Goal: Task Accomplishment & Management: Complete application form

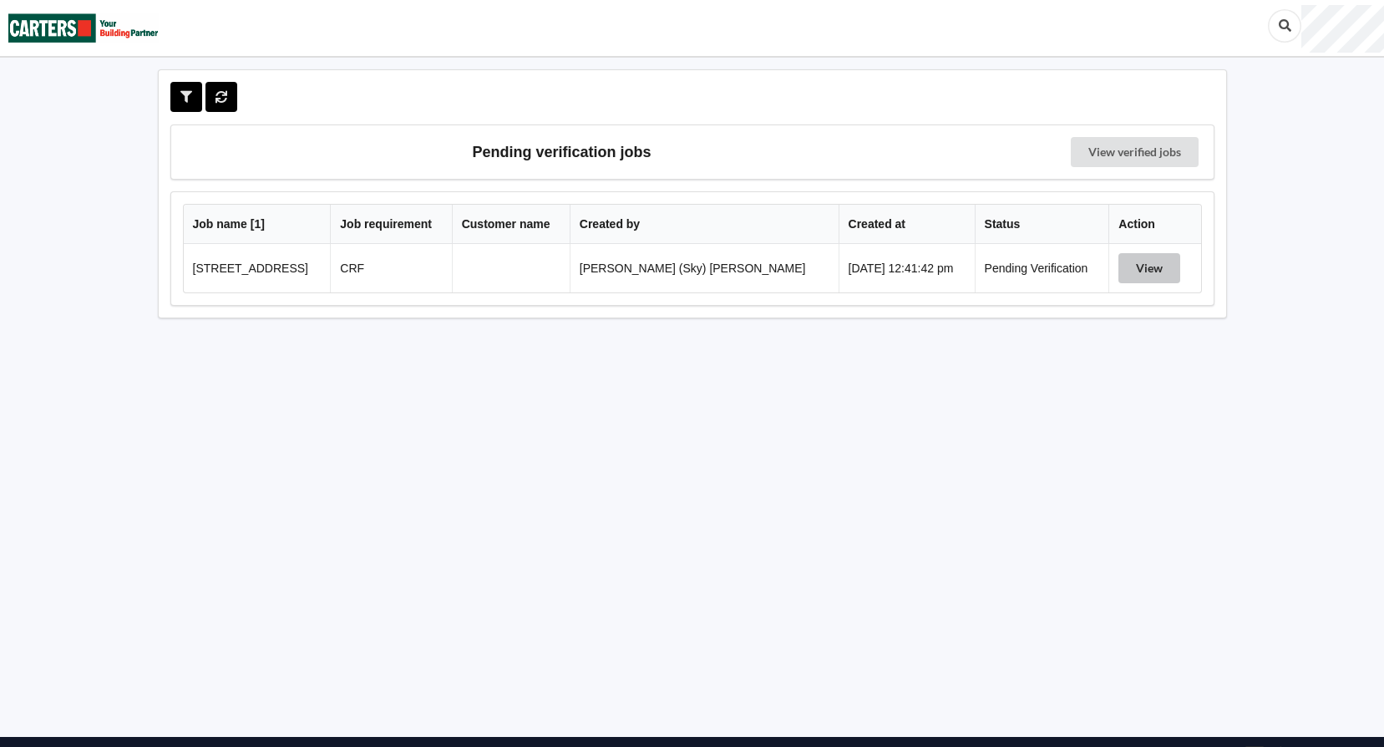
click at [1130, 272] on button "View" at bounding box center [1150, 268] width 62 height 30
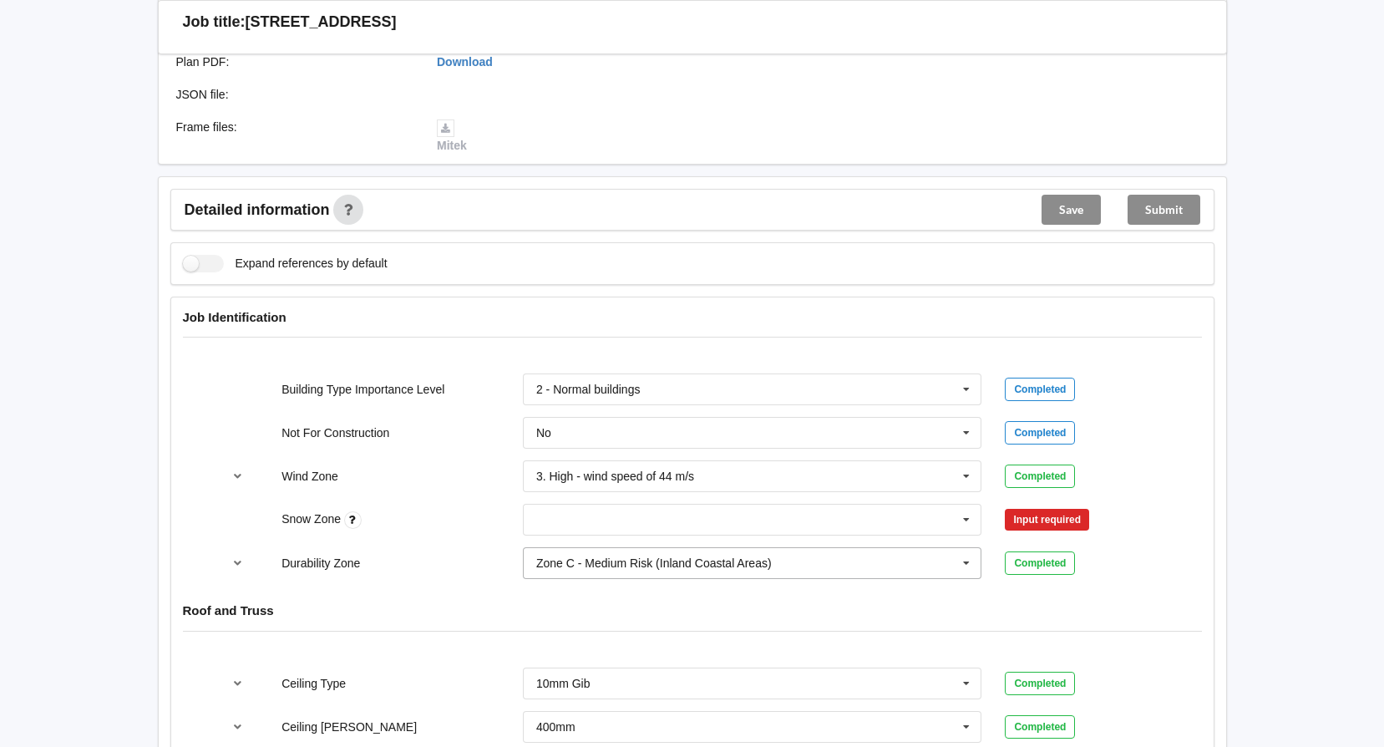
scroll to position [501, 0]
click at [690, 521] on input "text" at bounding box center [754, 519] width 458 height 30
click at [686, 522] on input "text" at bounding box center [754, 519] width 458 height 30
click at [672, 563] on div "N0" at bounding box center [753, 549] width 458 height 31
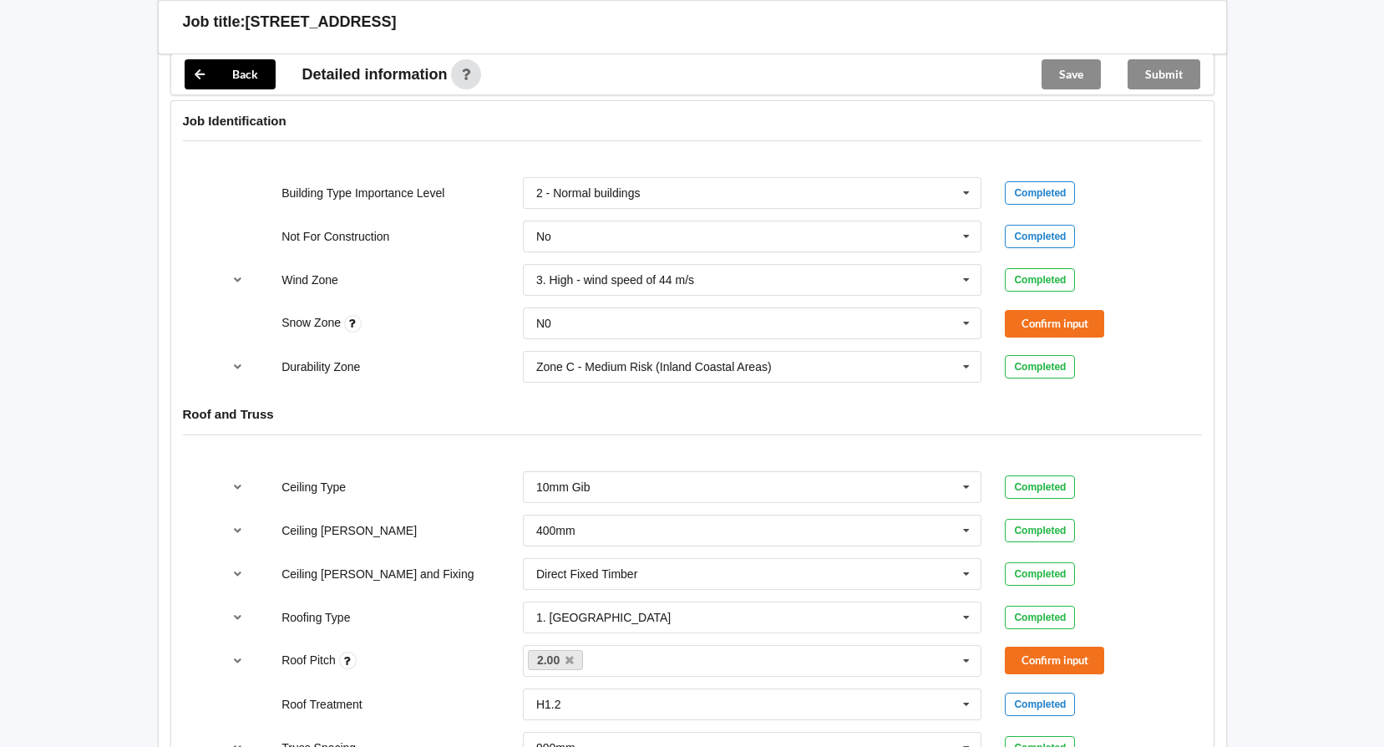
scroll to position [836, 0]
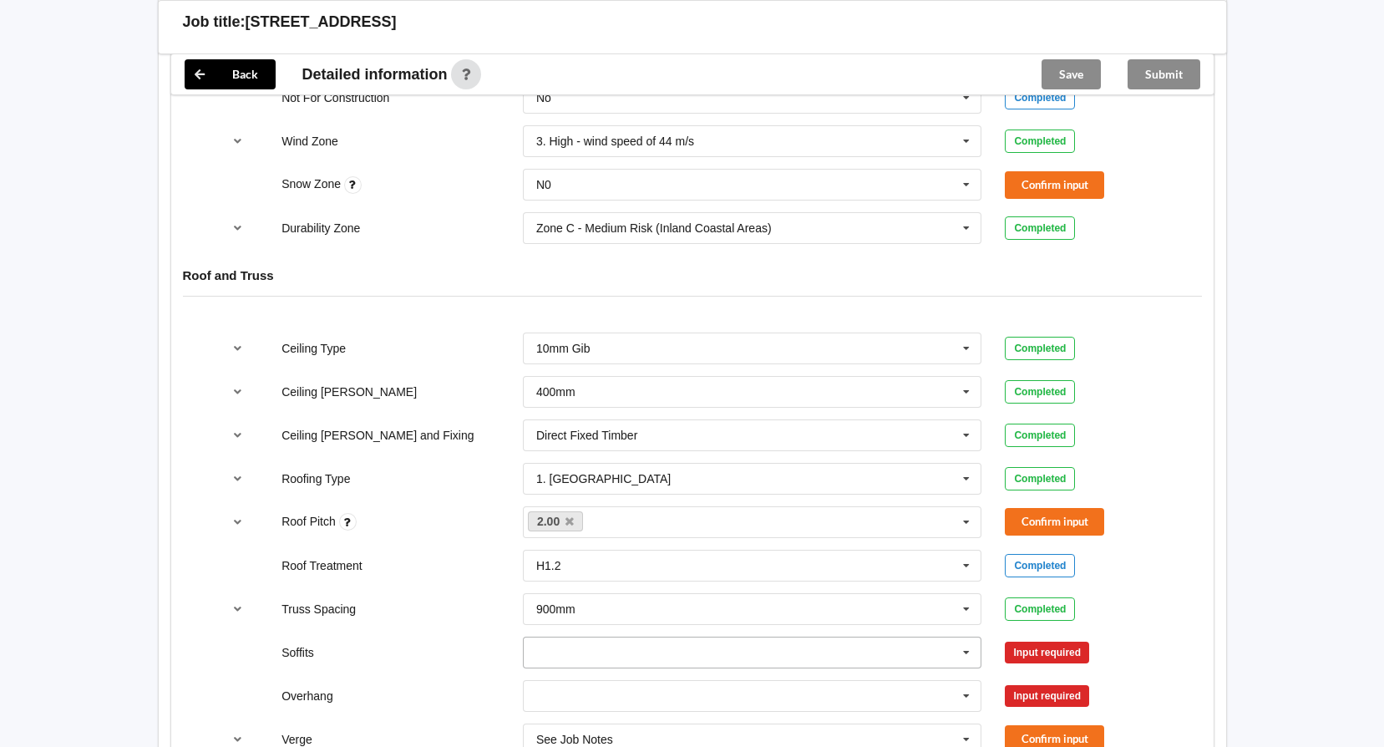
click at [620, 665] on input "text" at bounding box center [754, 652] width 458 height 30
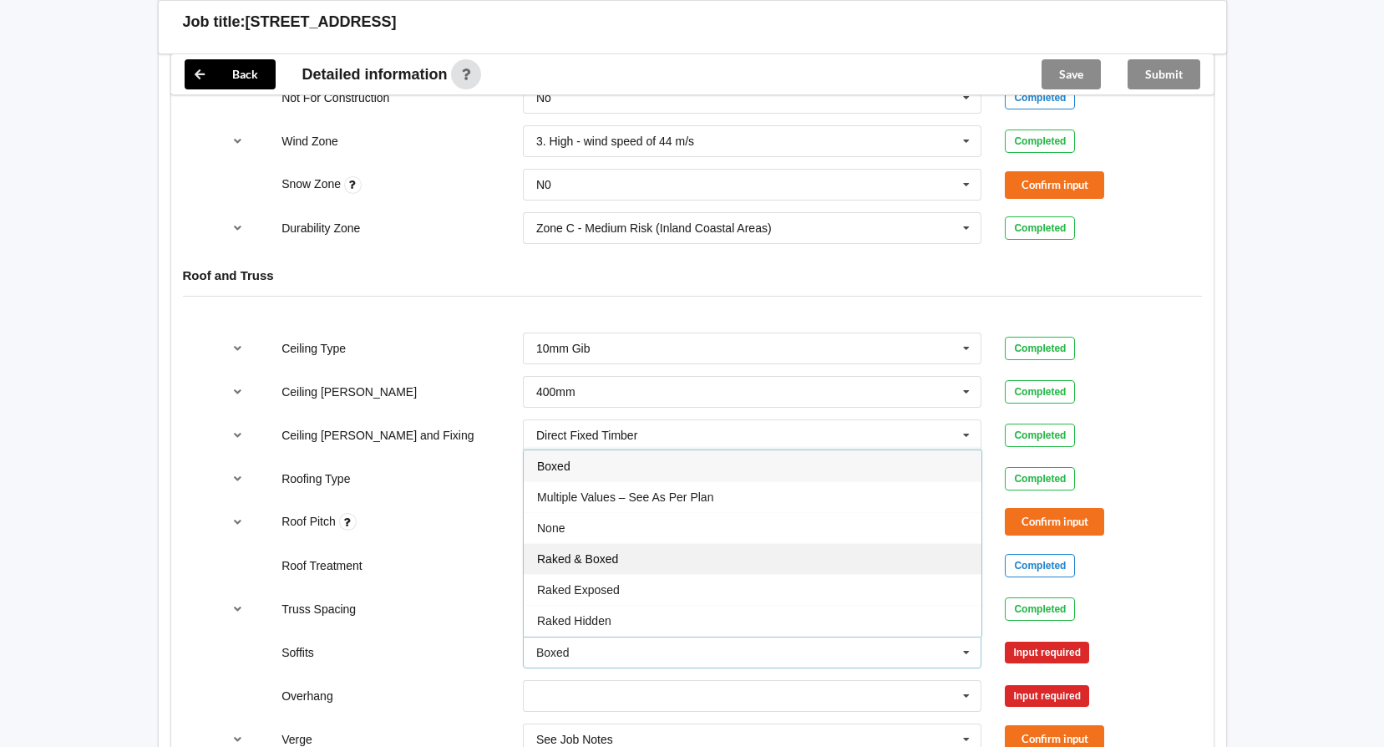
click at [632, 564] on div "Raked & Boxed" at bounding box center [753, 558] width 458 height 31
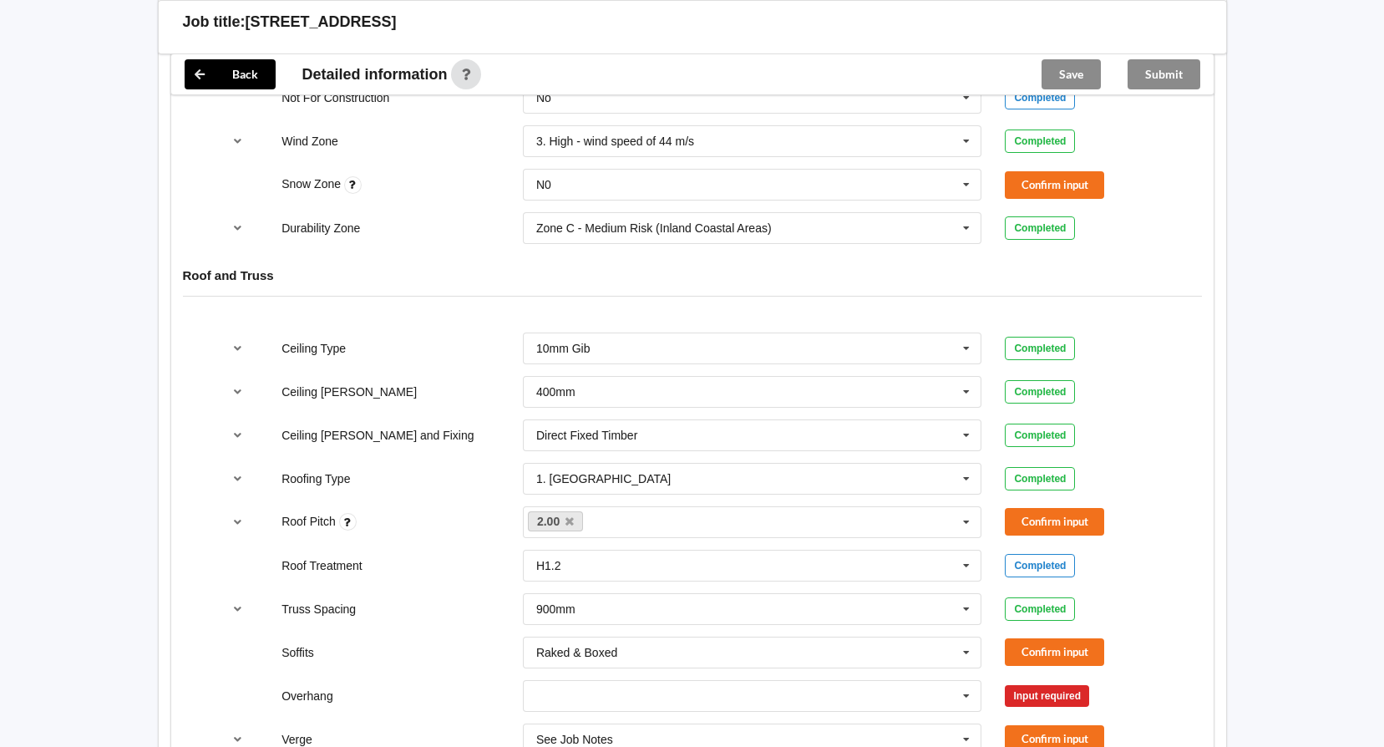
click at [703, 668] on div "300mm 450mm 600mm 750mm Multiple Values – See As Per Plan None See Job Notes" at bounding box center [752, 695] width 483 height 55
click at [691, 689] on input "text" at bounding box center [754, 696] width 458 height 30
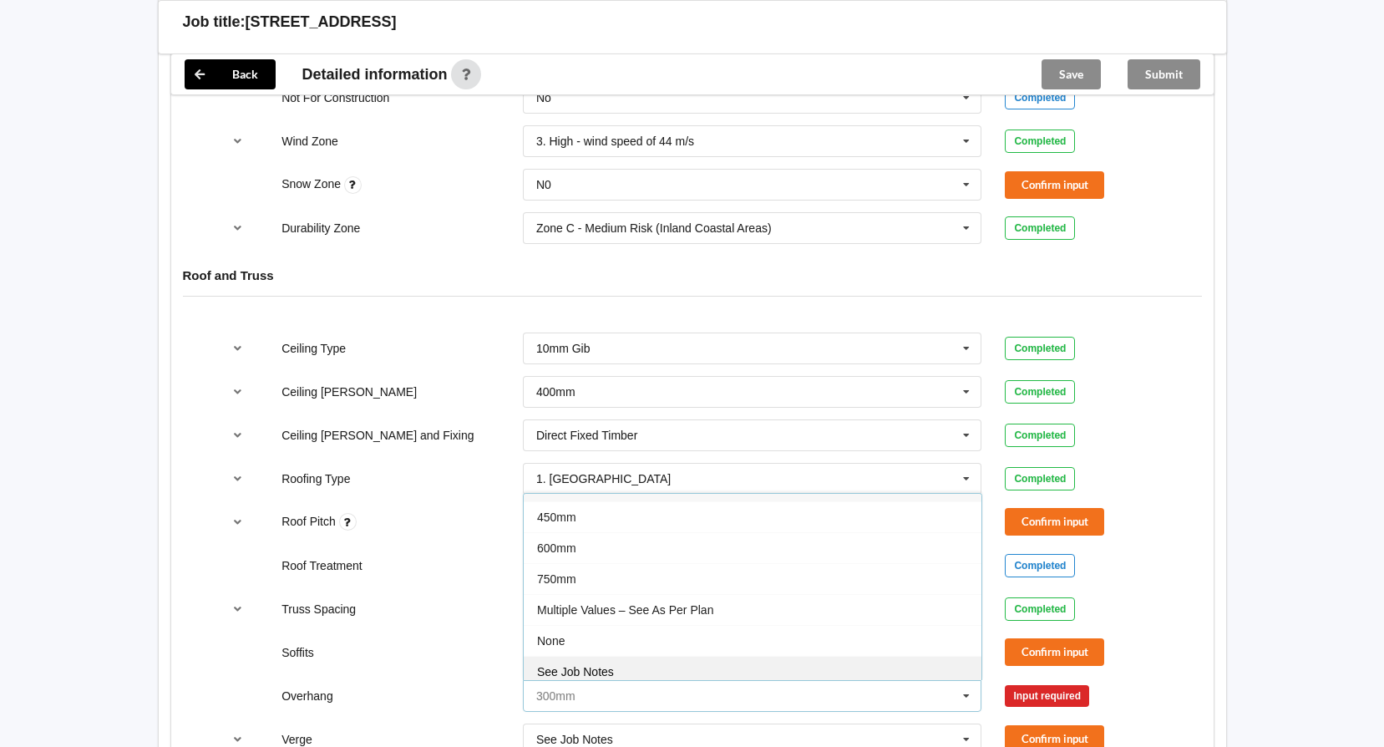
scroll to position [30, 0]
click at [617, 672] on div "See Job Notes" at bounding box center [753, 664] width 458 height 31
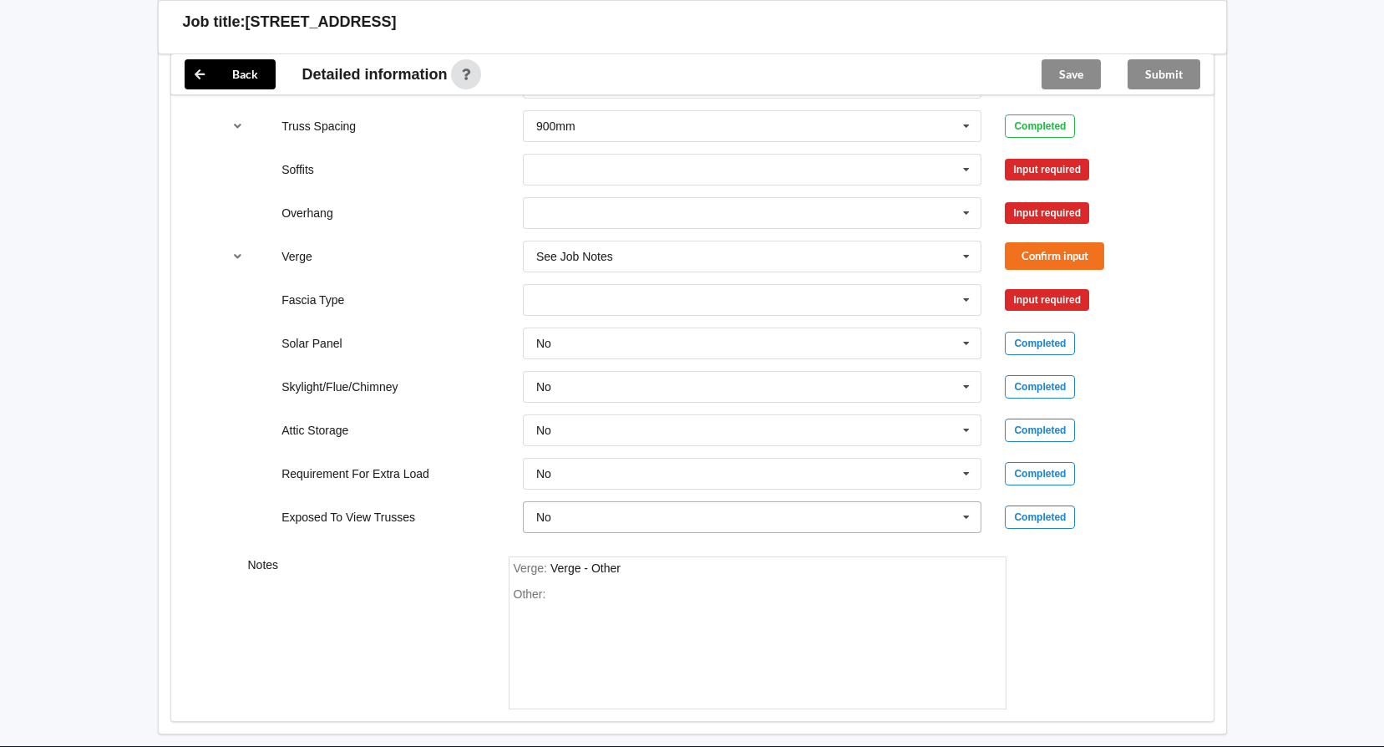
scroll to position [1337, 0]
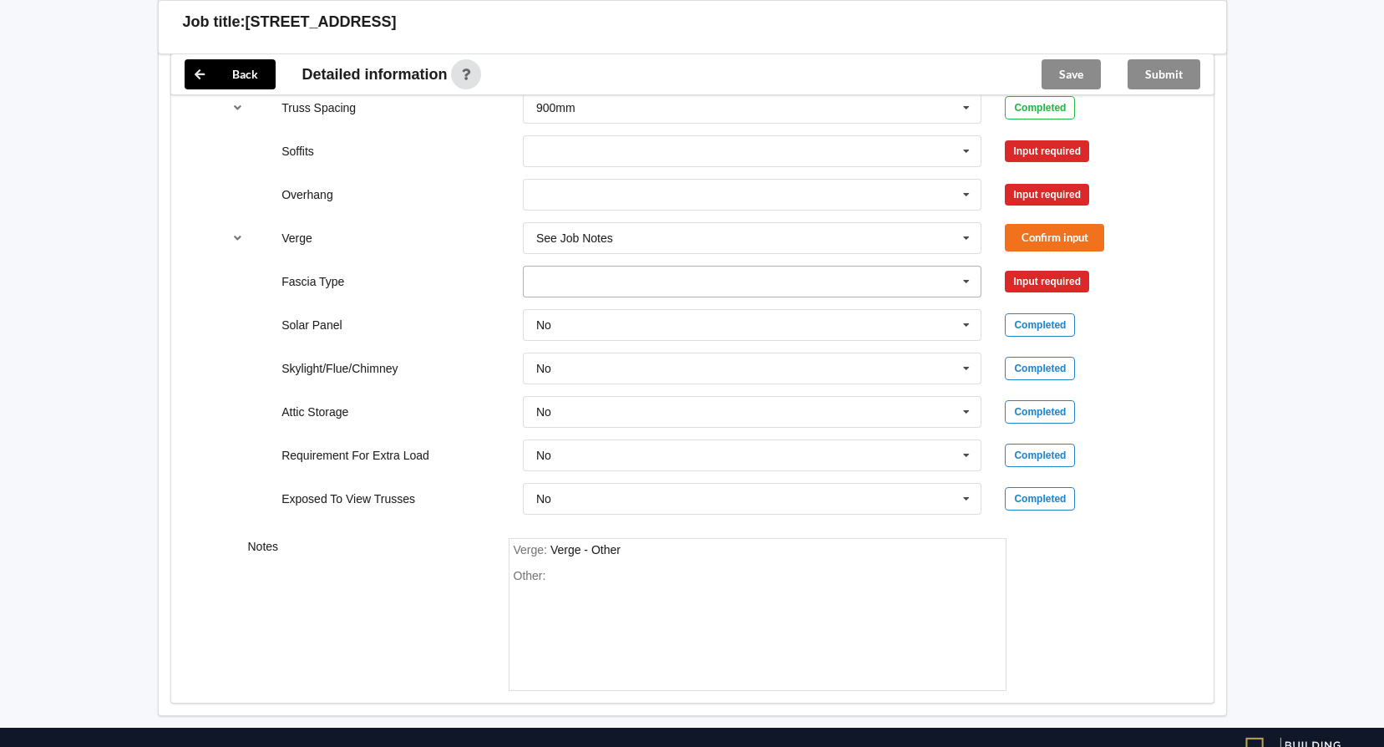
click at [659, 278] on input "text" at bounding box center [754, 282] width 458 height 30
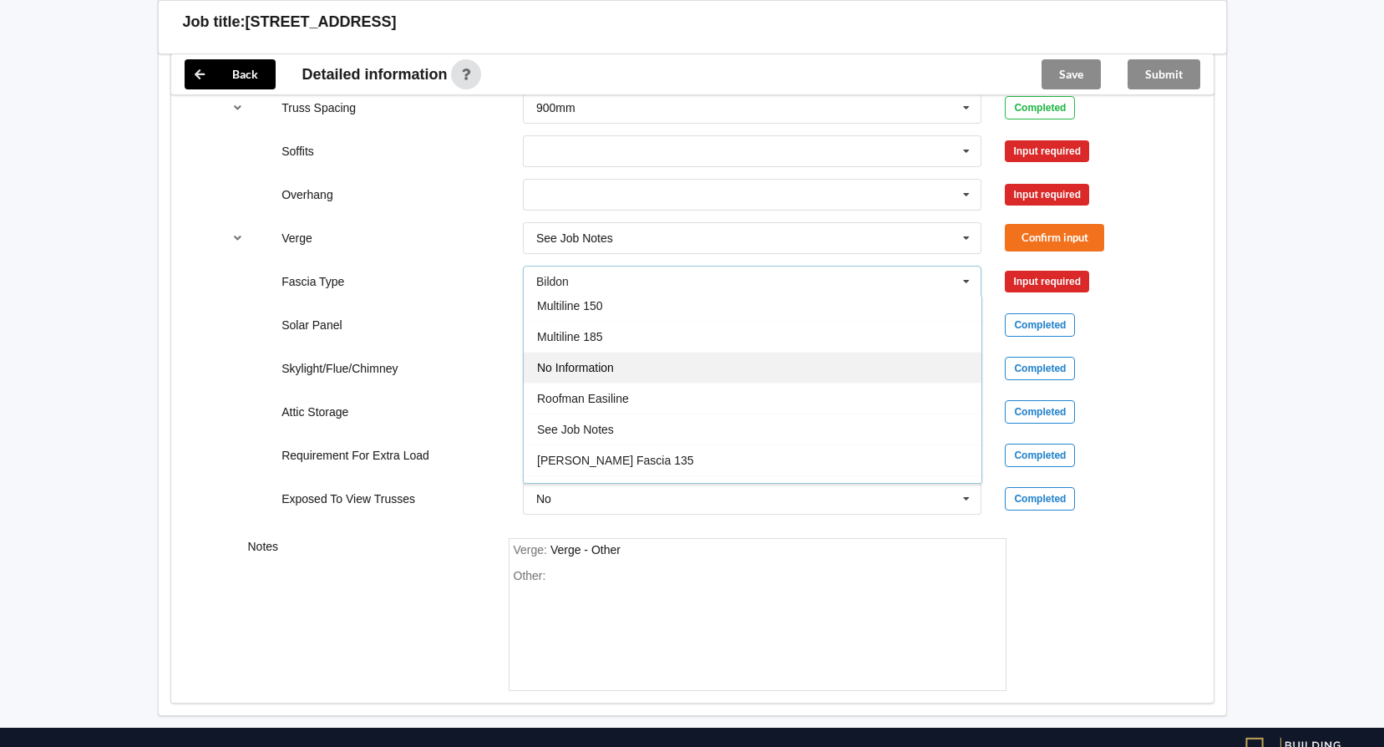
click at [628, 377] on div "No Information" at bounding box center [753, 367] width 458 height 31
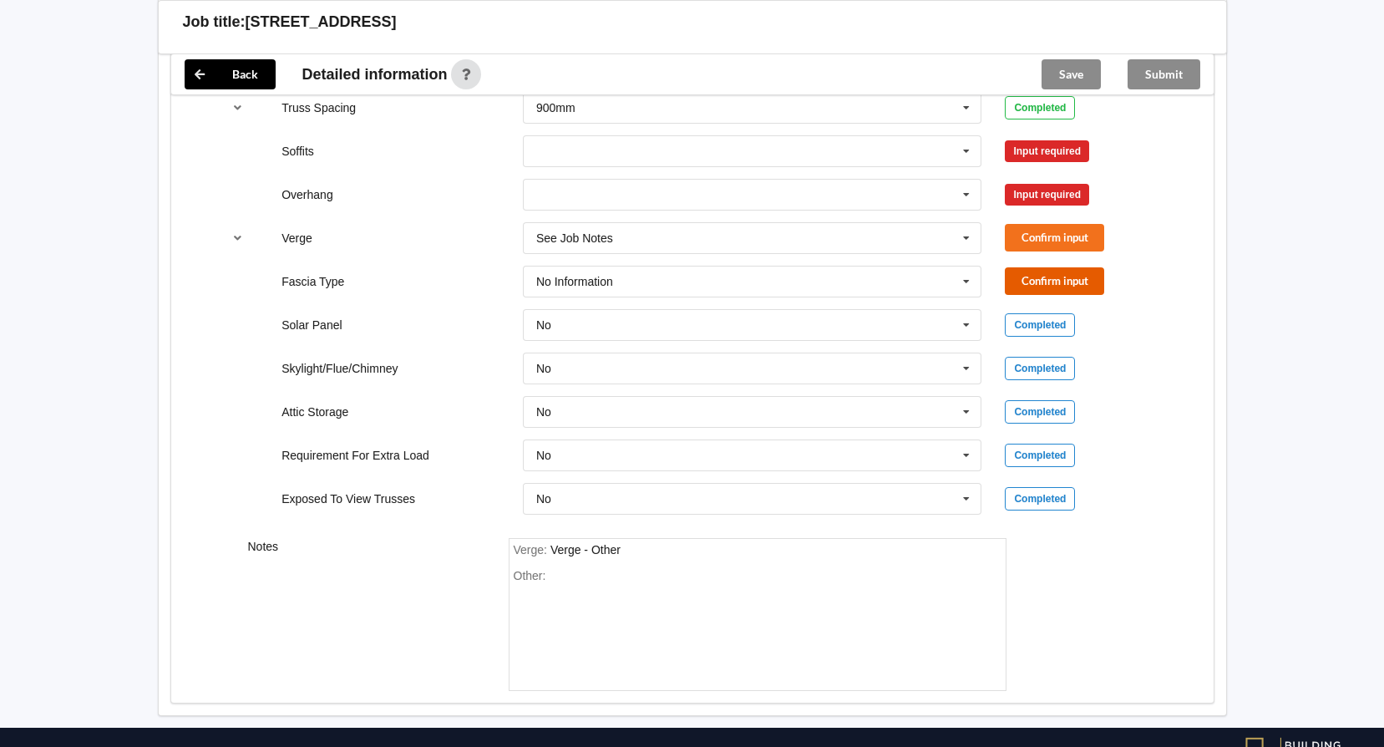
click at [1023, 273] on button "Confirm input" at bounding box center [1054, 281] width 99 height 28
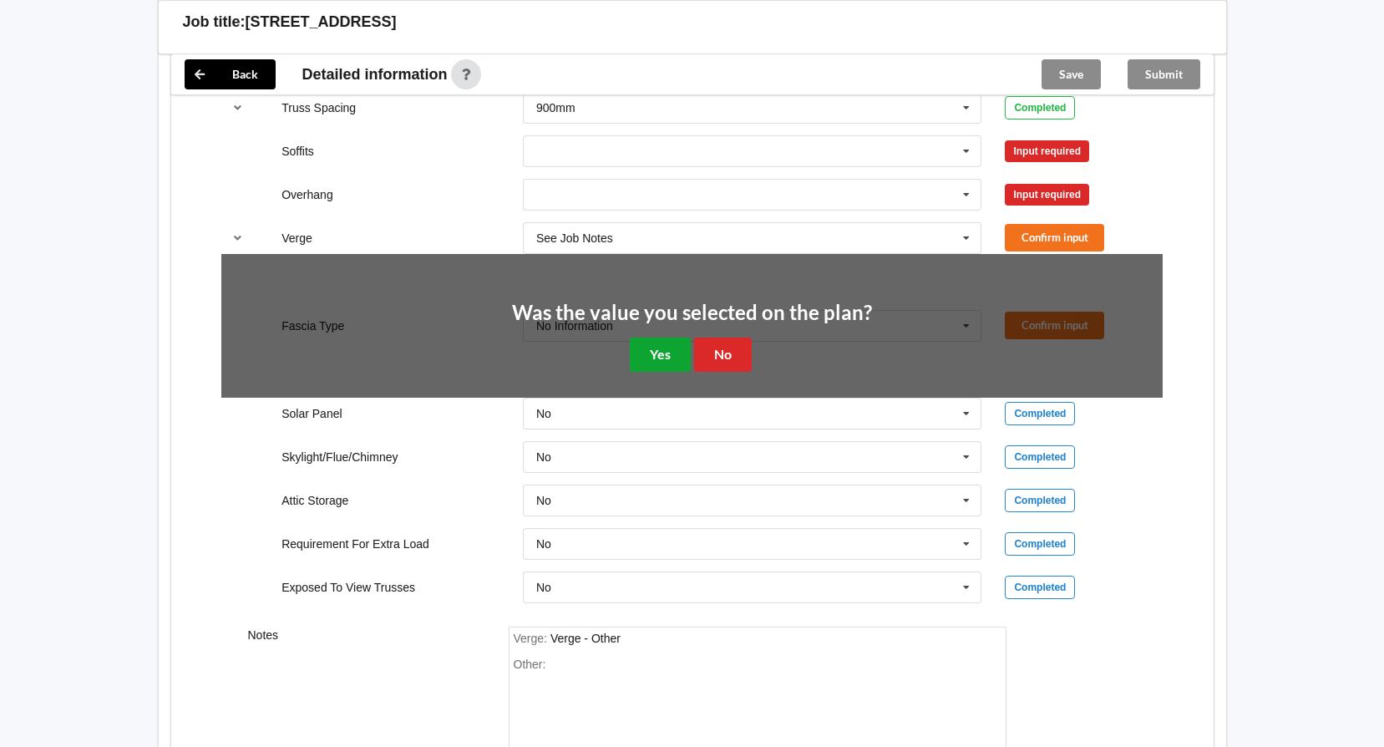
click at [661, 349] on button "Yes" at bounding box center [660, 355] width 61 height 34
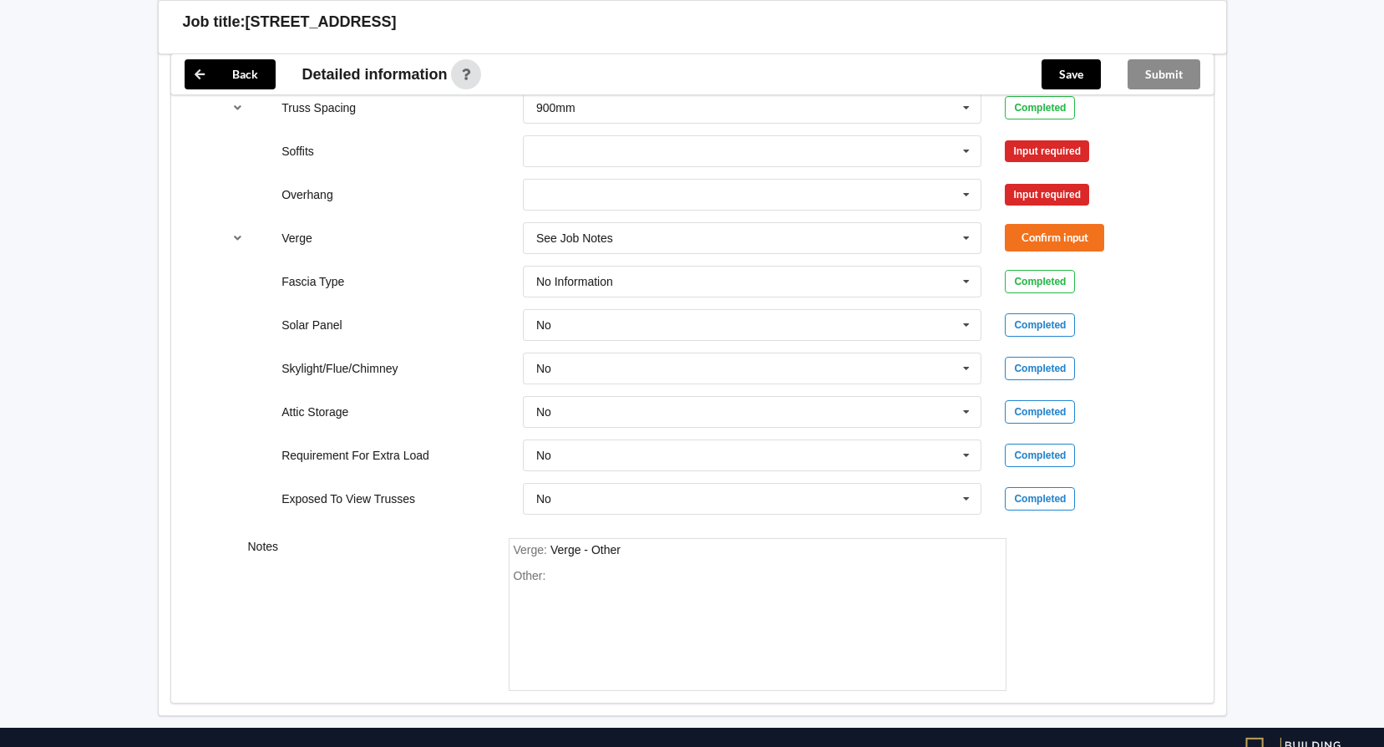
click at [1042, 286] on div "Completed" at bounding box center [1040, 281] width 70 height 23
click at [1047, 245] on button "Confirm input" at bounding box center [1054, 238] width 99 height 28
click at [930, 194] on input "text" at bounding box center [754, 195] width 458 height 30
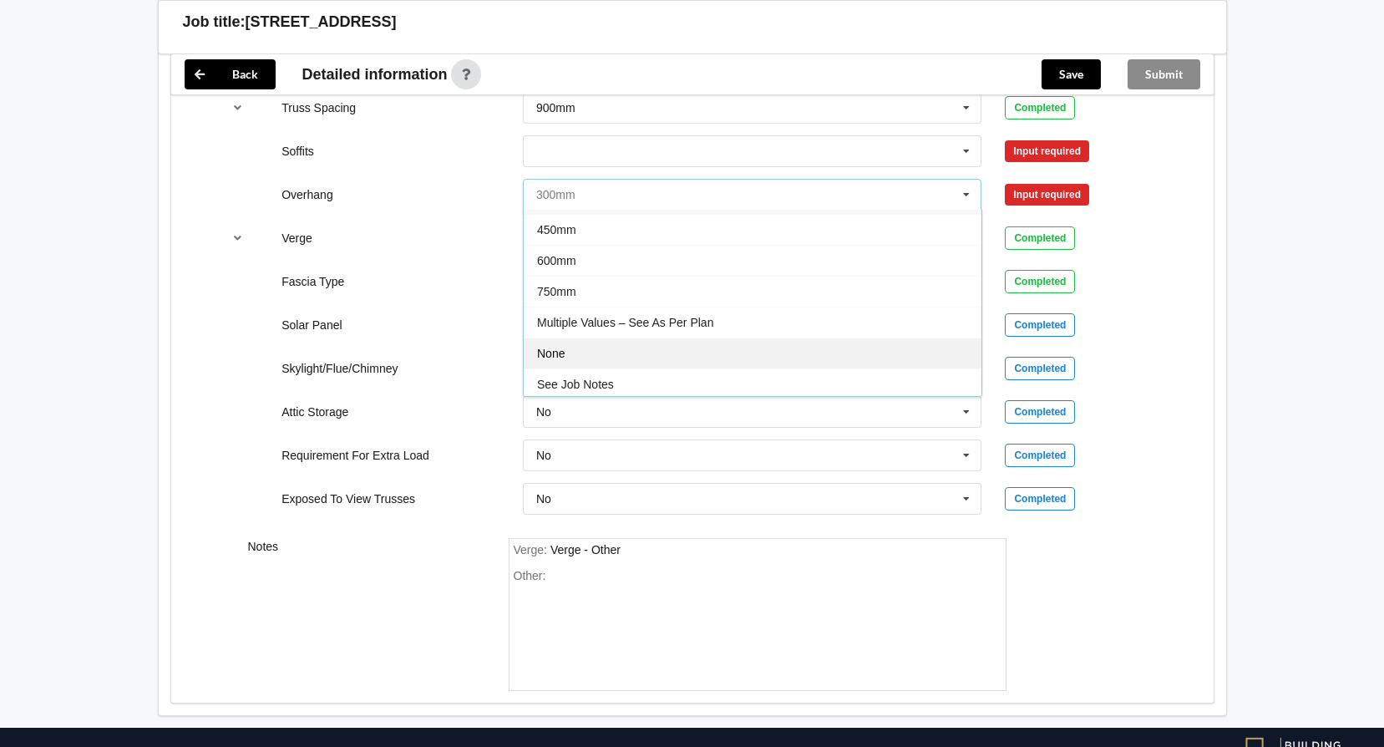
scroll to position [30, 0]
click at [646, 381] on div "See Job Notes" at bounding box center [753, 380] width 458 height 31
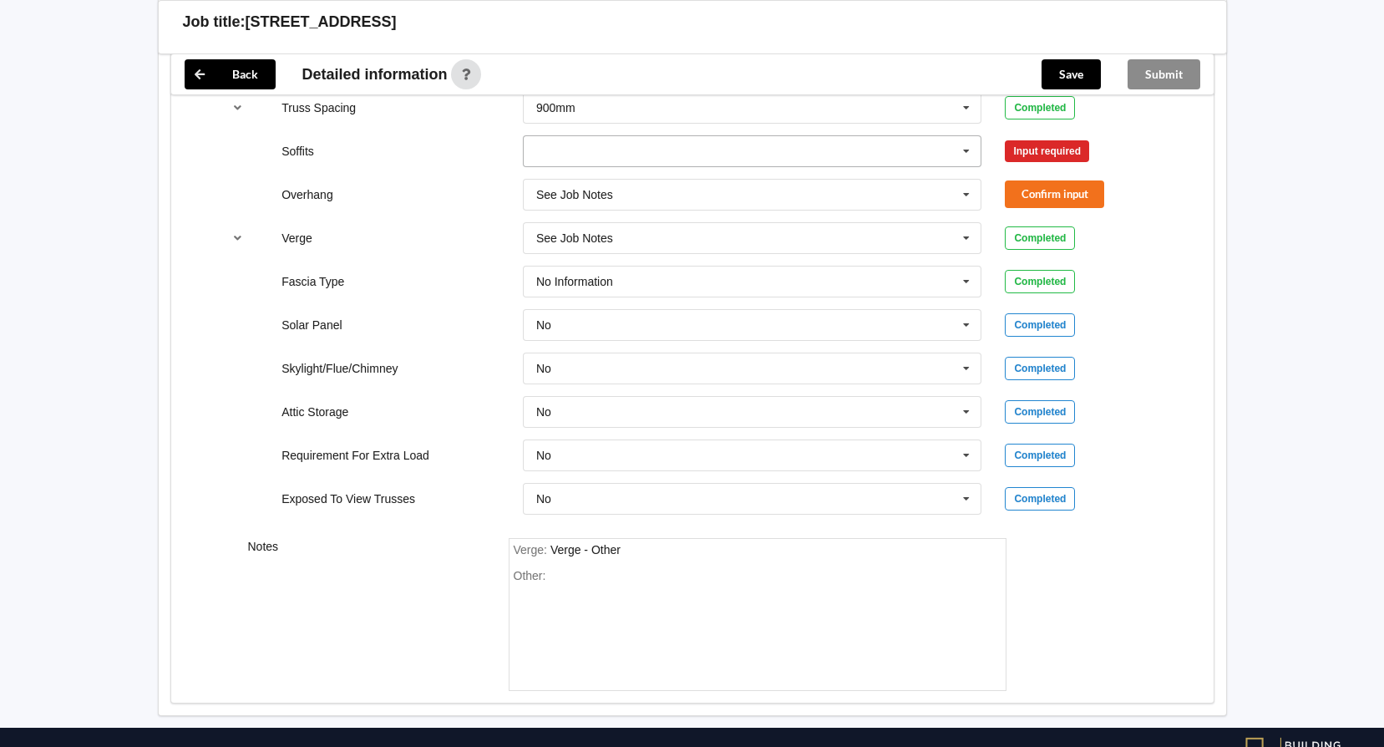
click at [693, 142] on input "text" at bounding box center [754, 151] width 458 height 30
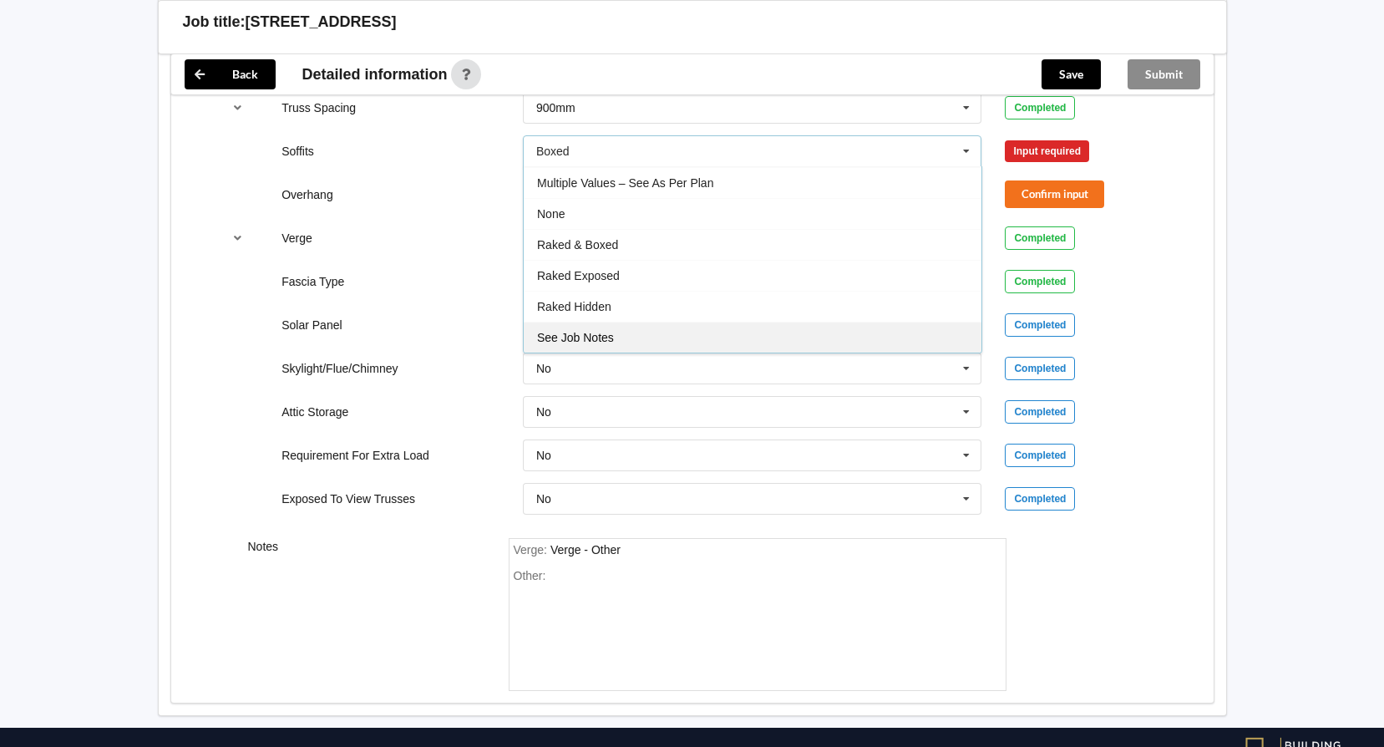
click at [644, 342] on div "See Job Notes" at bounding box center [753, 337] width 458 height 31
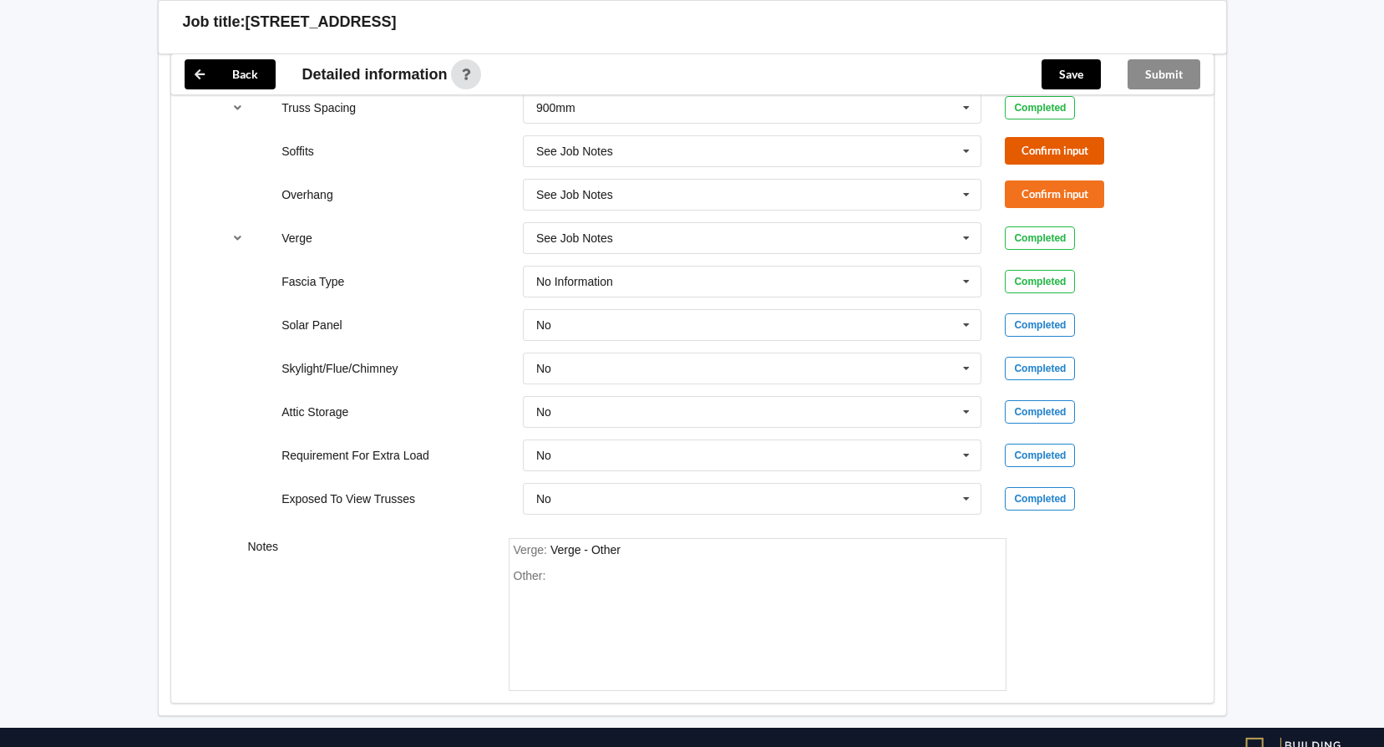
click at [1057, 143] on button "Confirm input" at bounding box center [1054, 151] width 99 height 28
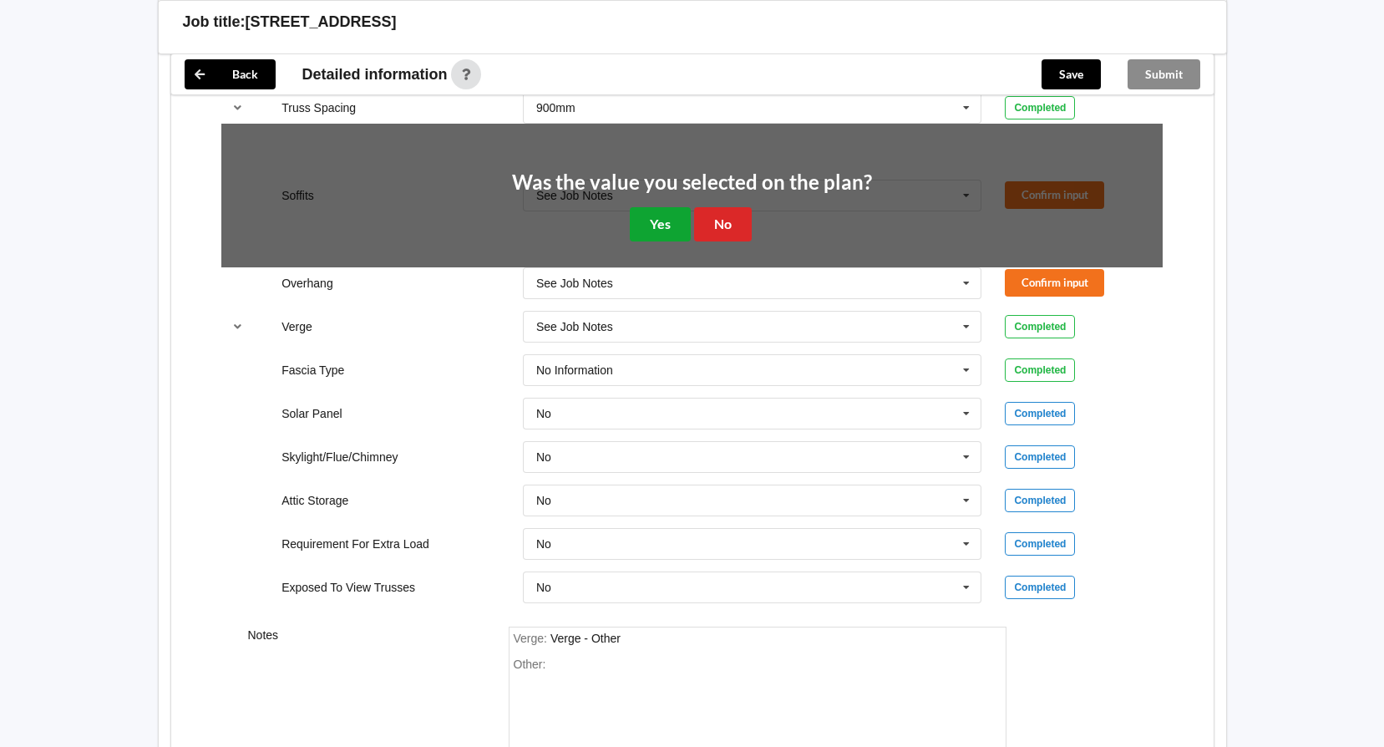
click at [658, 229] on button "Yes" at bounding box center [660, 224] width 61 height 34
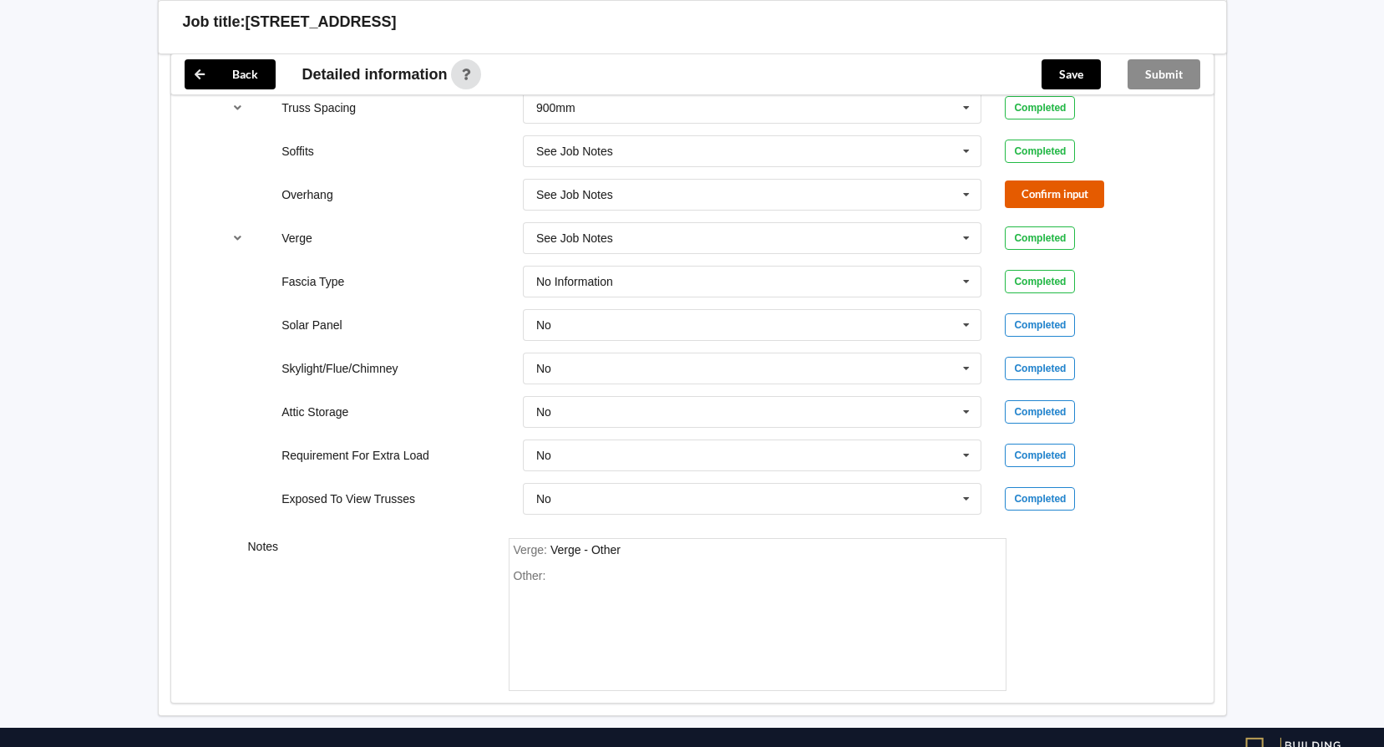
click at [1074, 199] on button "Confirm input" at bounding box center [1054, 194] width 99 height 28
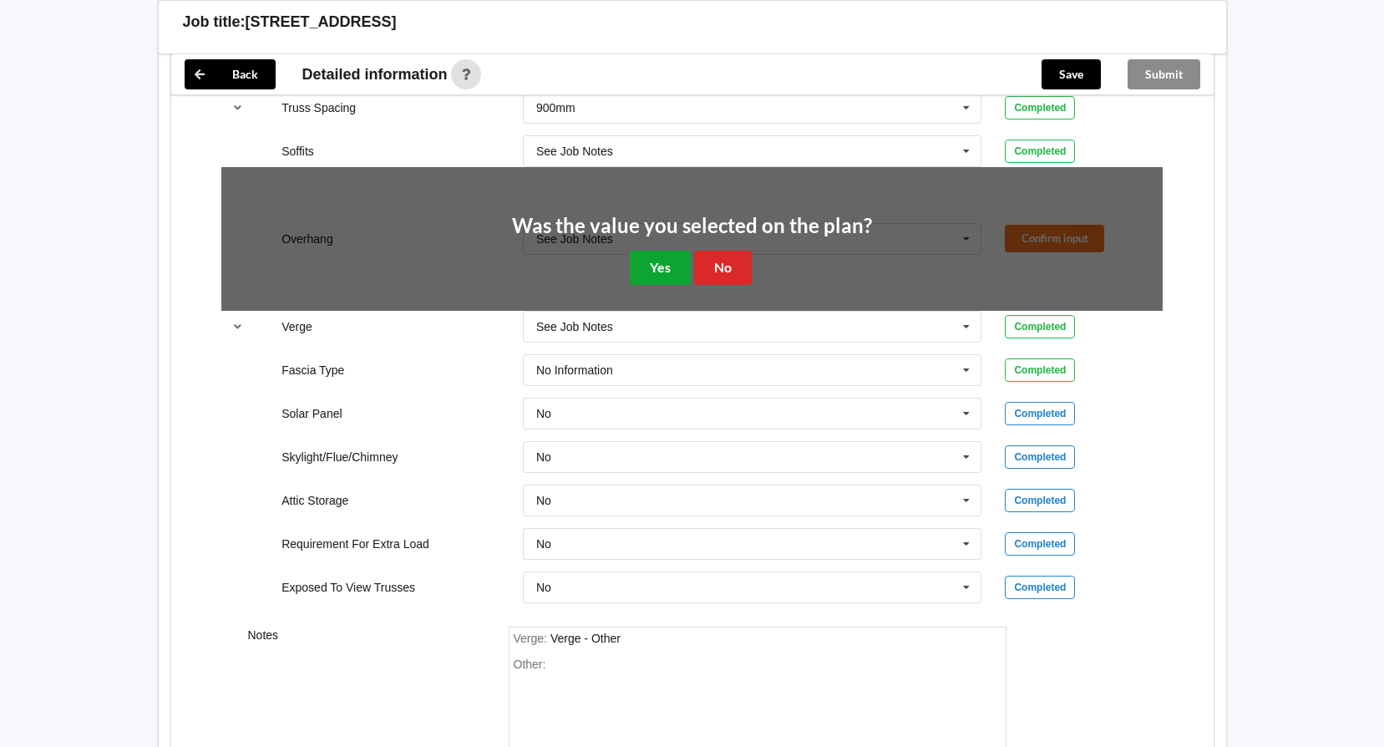
click at [650, 272] on button "Yes" at bounding box center [660, 268] width 61 height 34
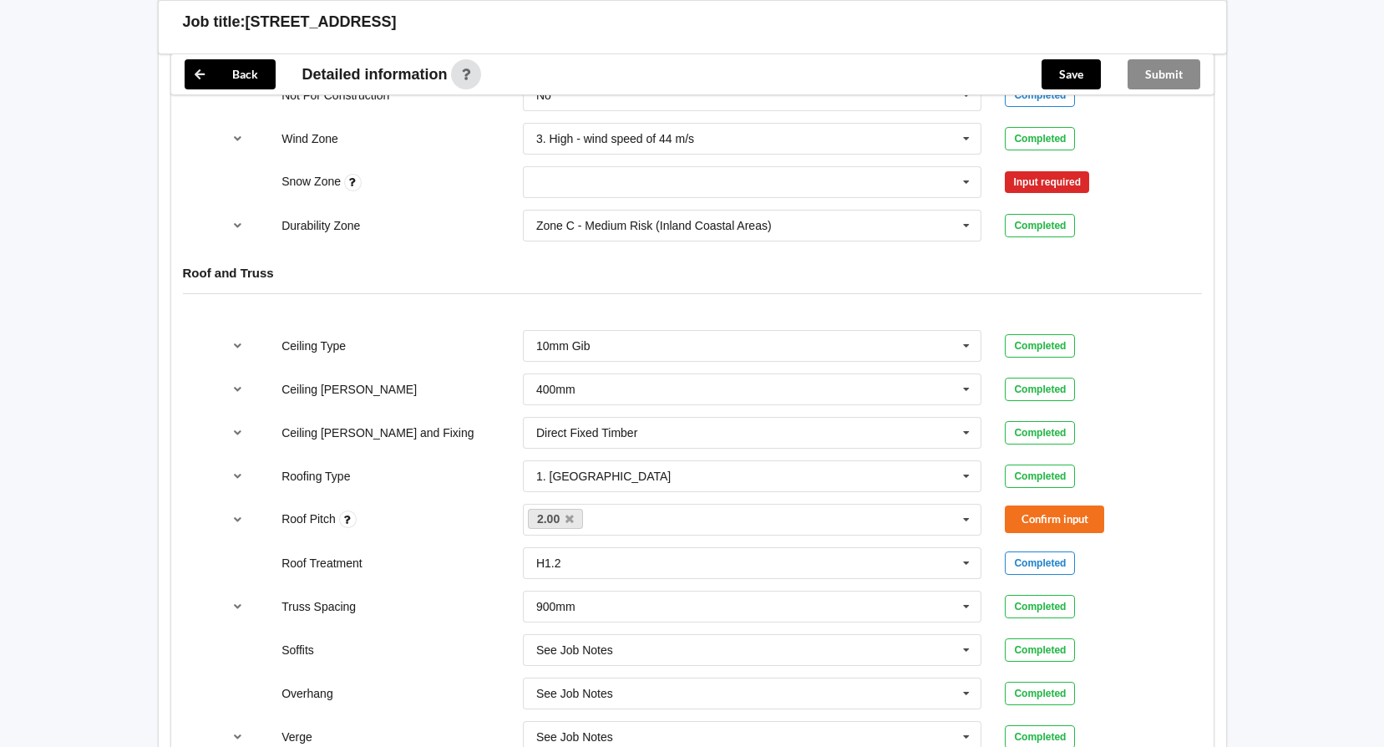
scroll to position [836, 0]
click at [1048, 520] on button "Confirm input" at bounding box center [1054, 522] width 99 height 28
click at [754, 172] on input "text" at bounding box center [754, 185] width 458 height 30
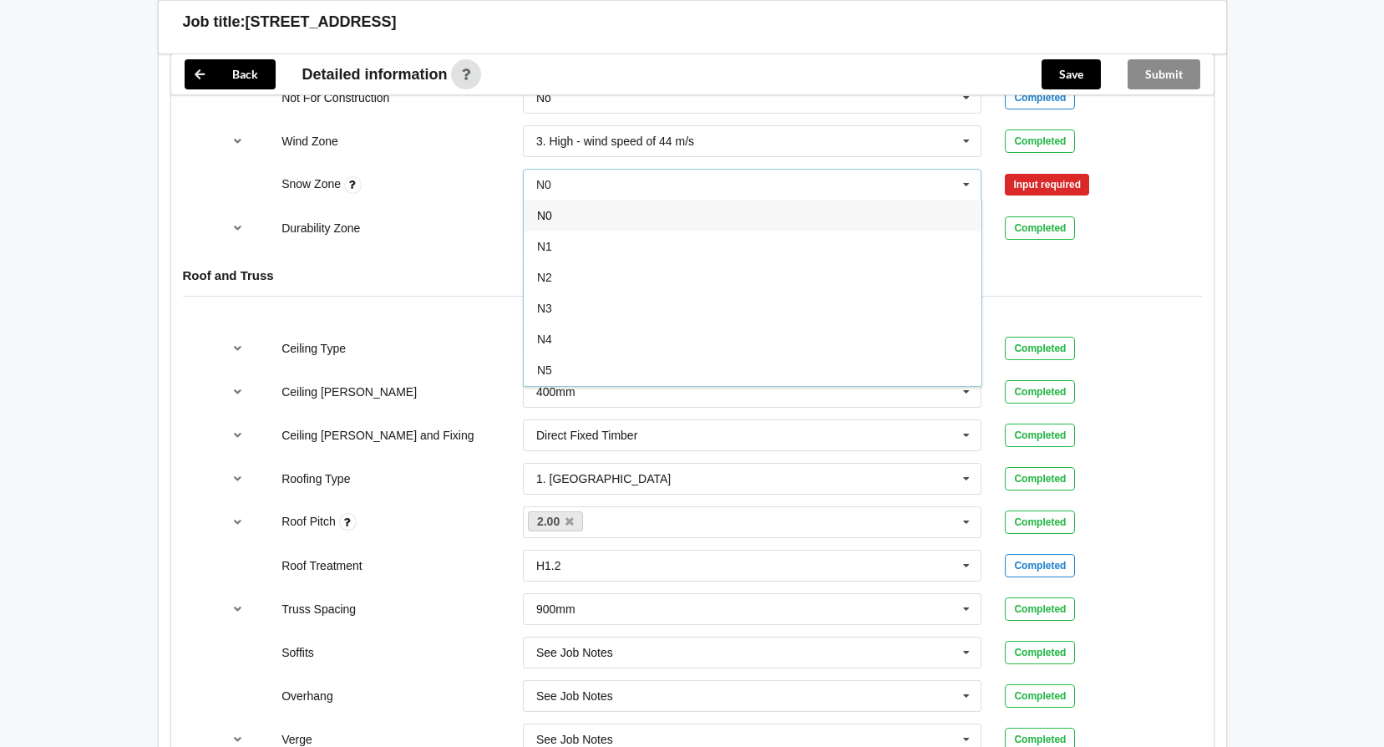
click at [687, 217] on div "N0" at bounding box center [753, 215] width 458 height 31
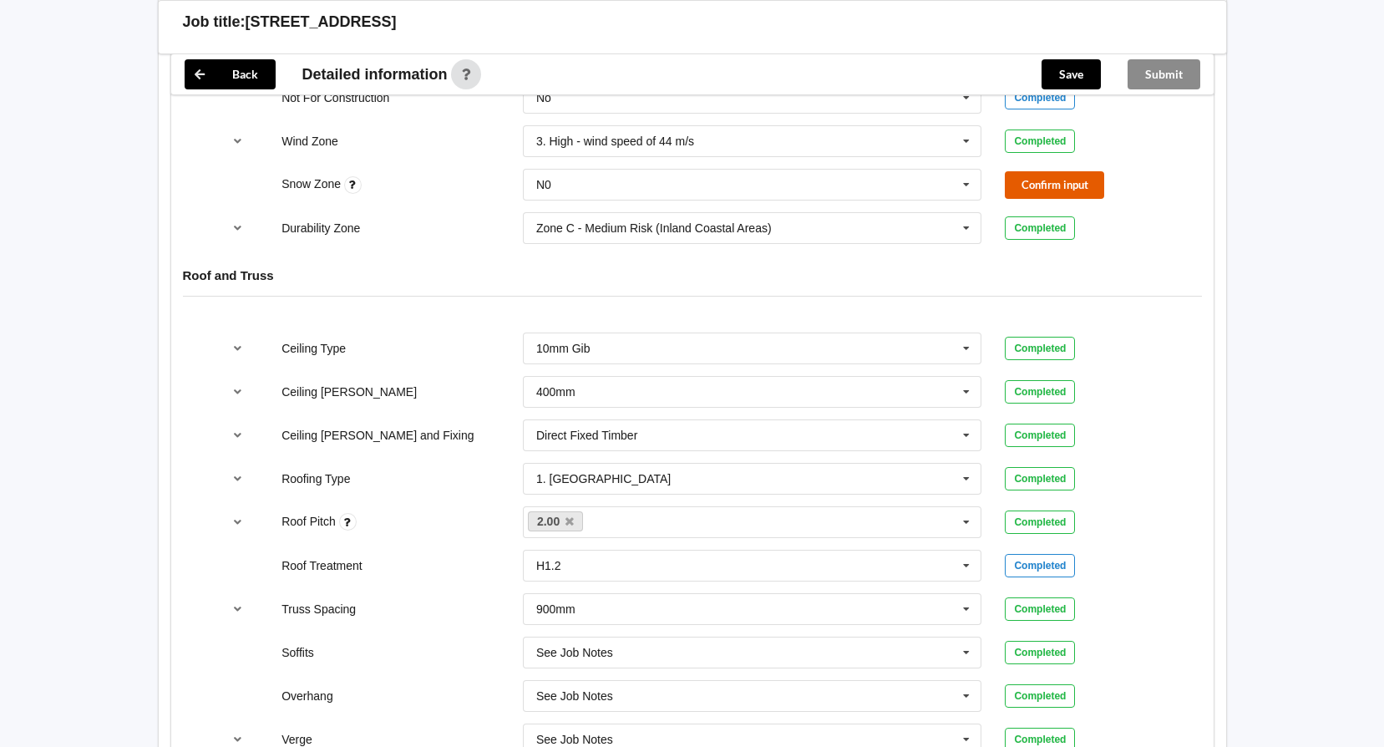
click at [1069, 175] on button "Confirm input" at bounding box center [1054, 185] width 99 height 28
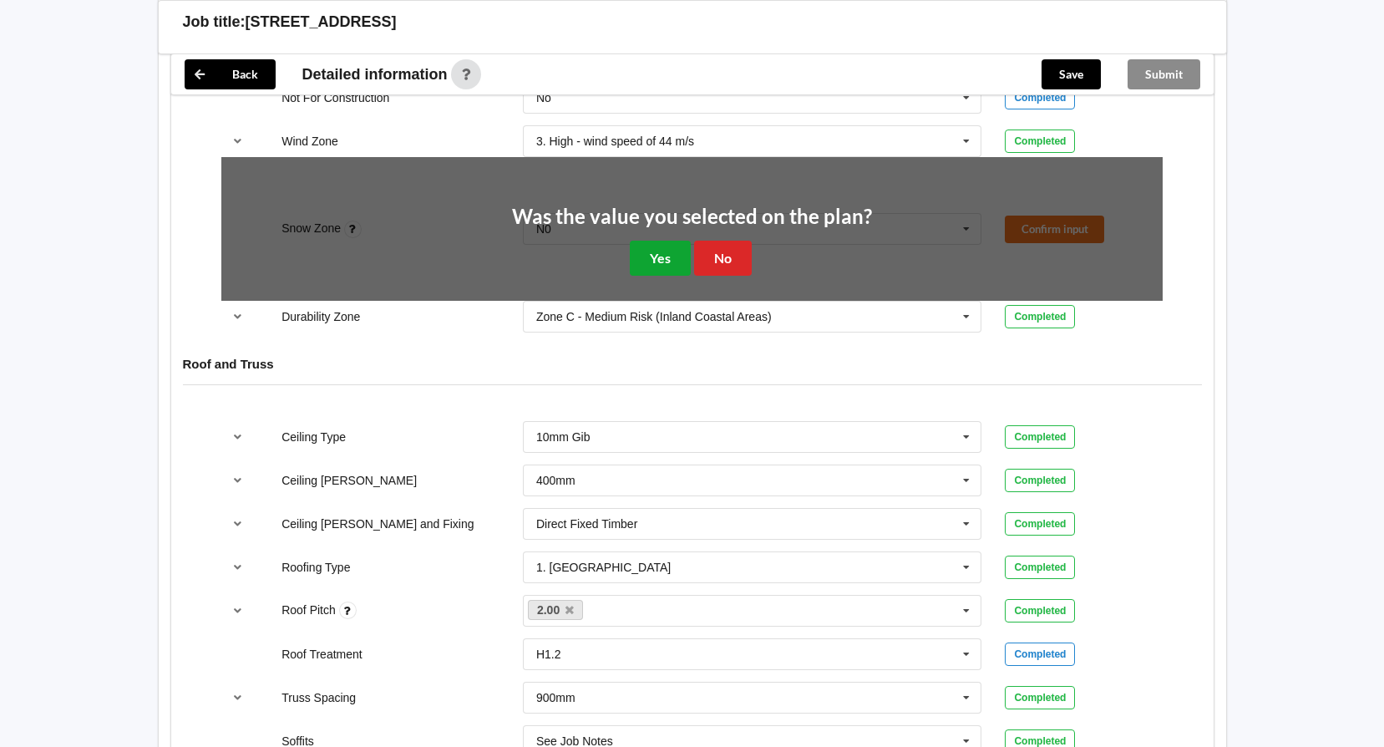
click at [668, 252] on button "Yes" at bounding box center [660, 258] width 61 height 34
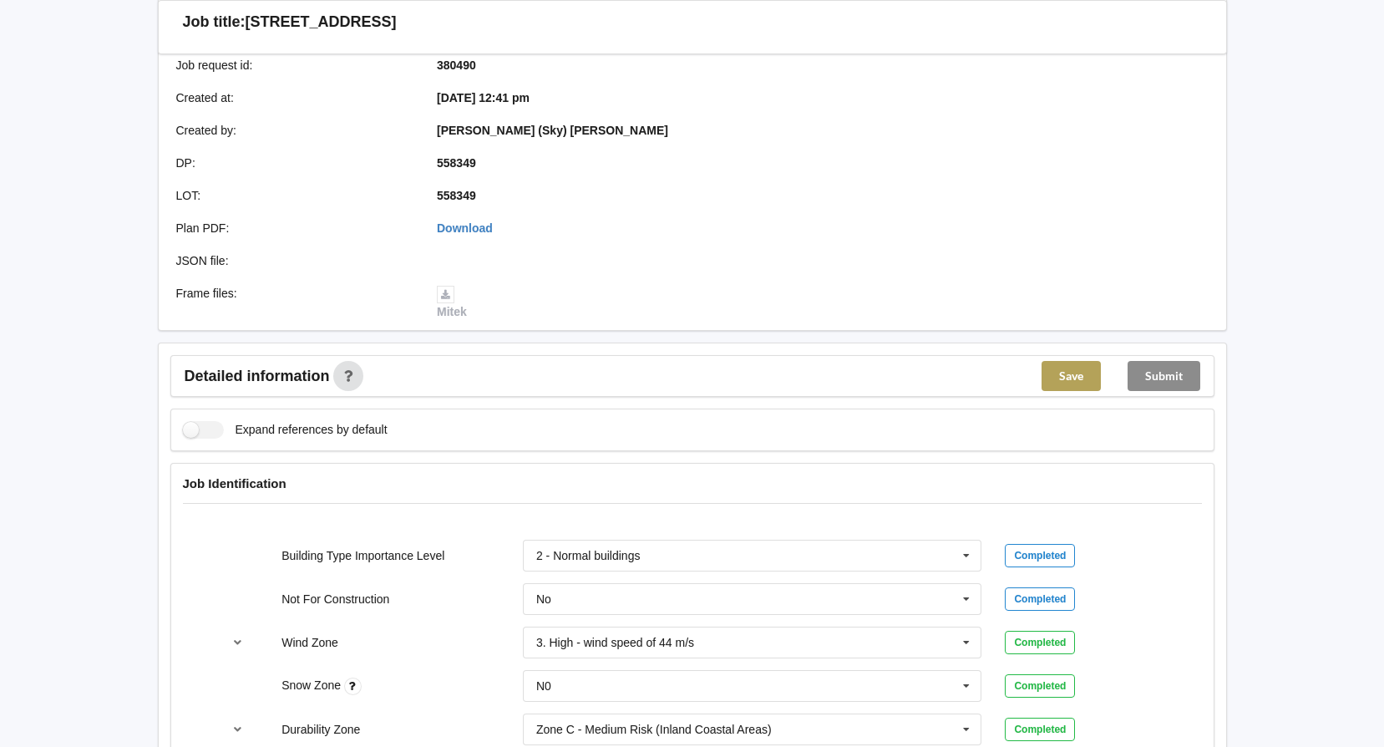
click at [1065, 372] on button "Save" at bounding box center [1071, 376] width 59 height 30
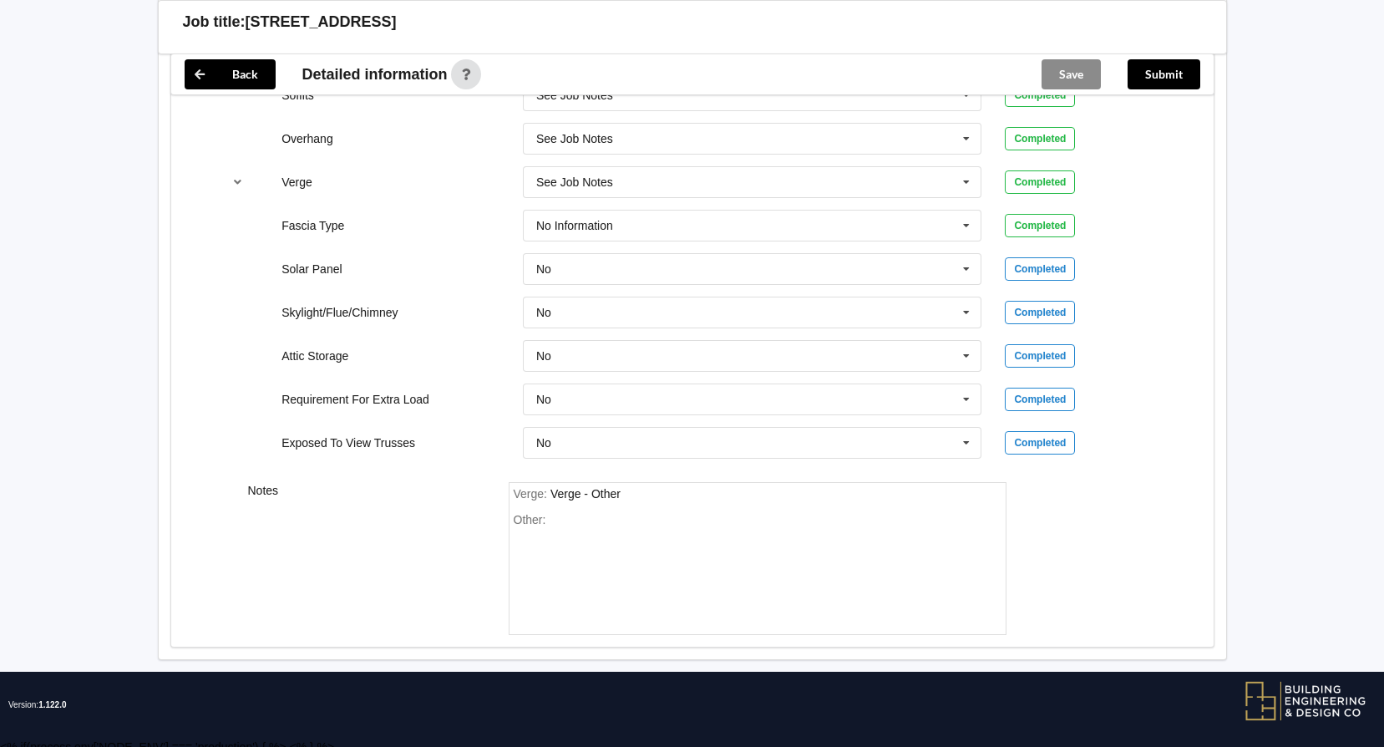
scroll to position [1324, 0]
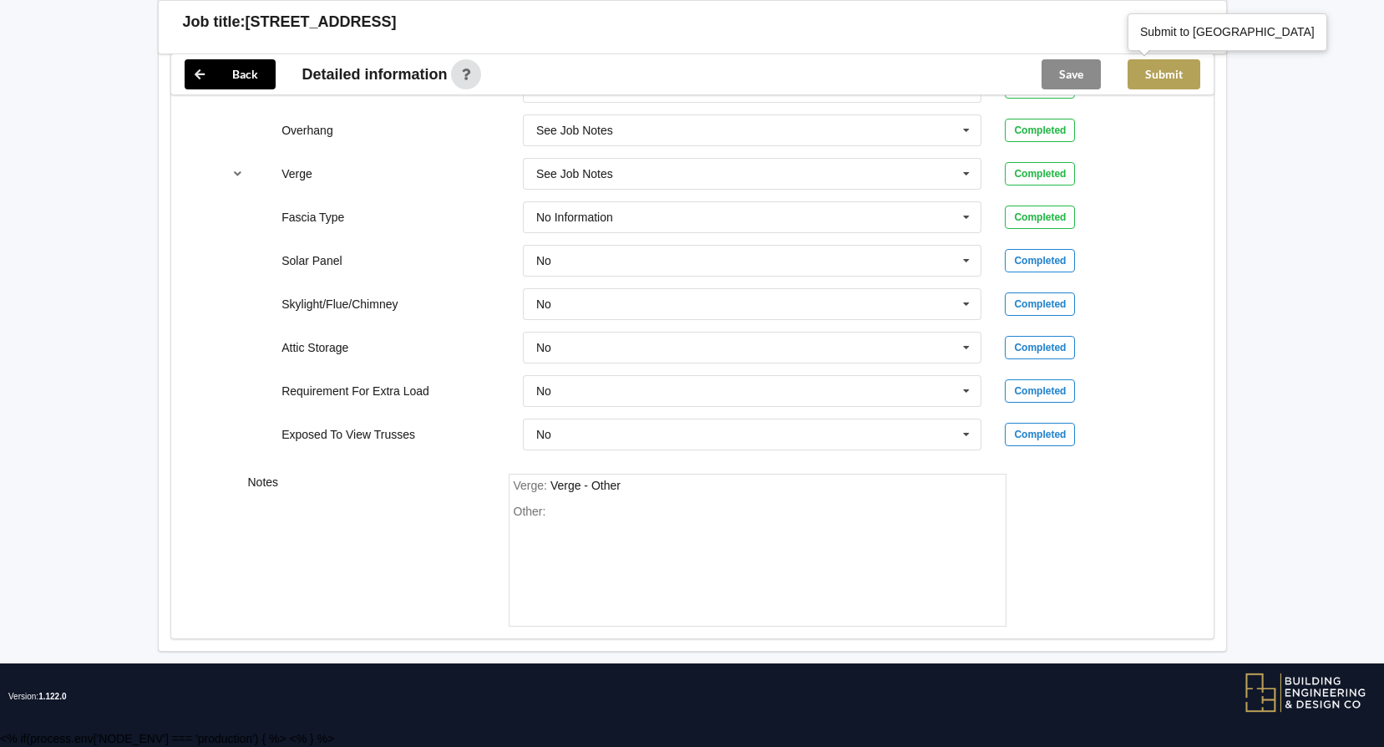
click at [1188, 66] on button "Submit" at bounding box center [1164, 74] width 73 height 30
